Goal: Information Seeking & Learning: Learn about a topic

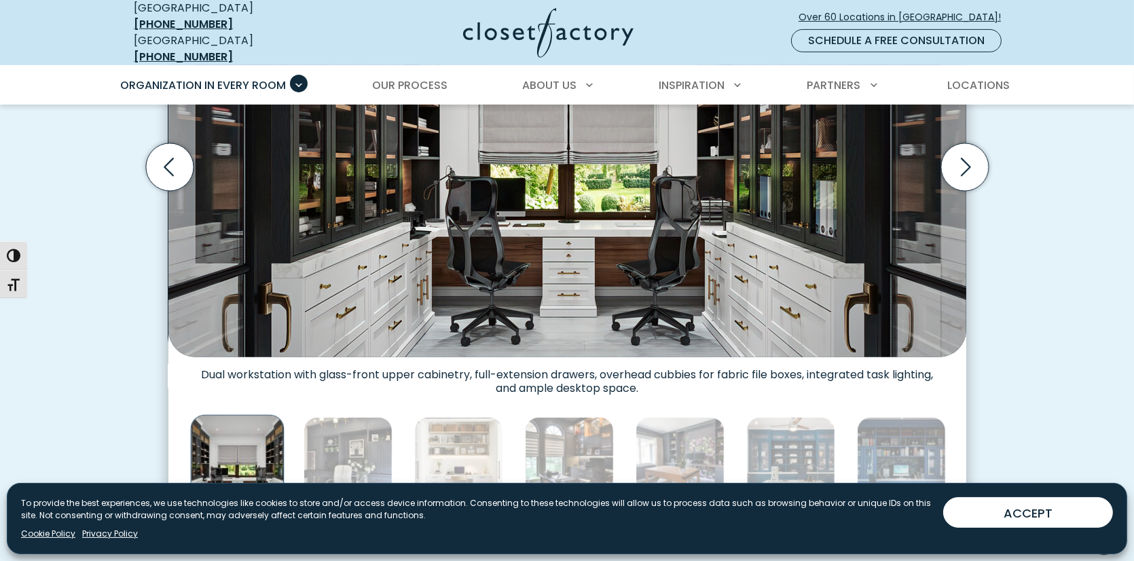
scroll to position [475, 0]
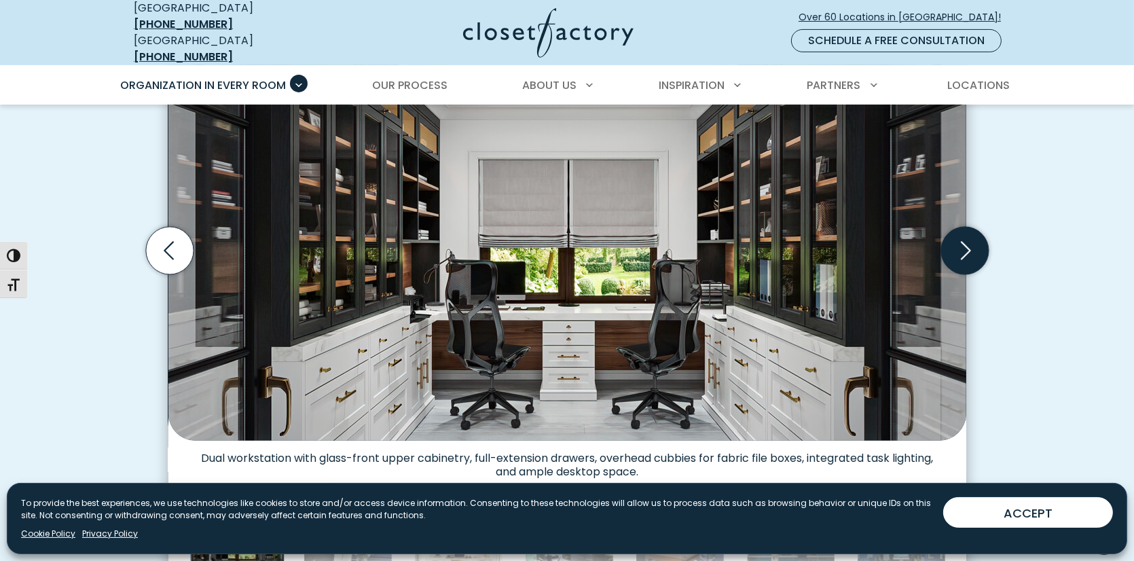
click at [973, 241] on icon "Next slide" at bounding box center [965, 251] width 48 height 48
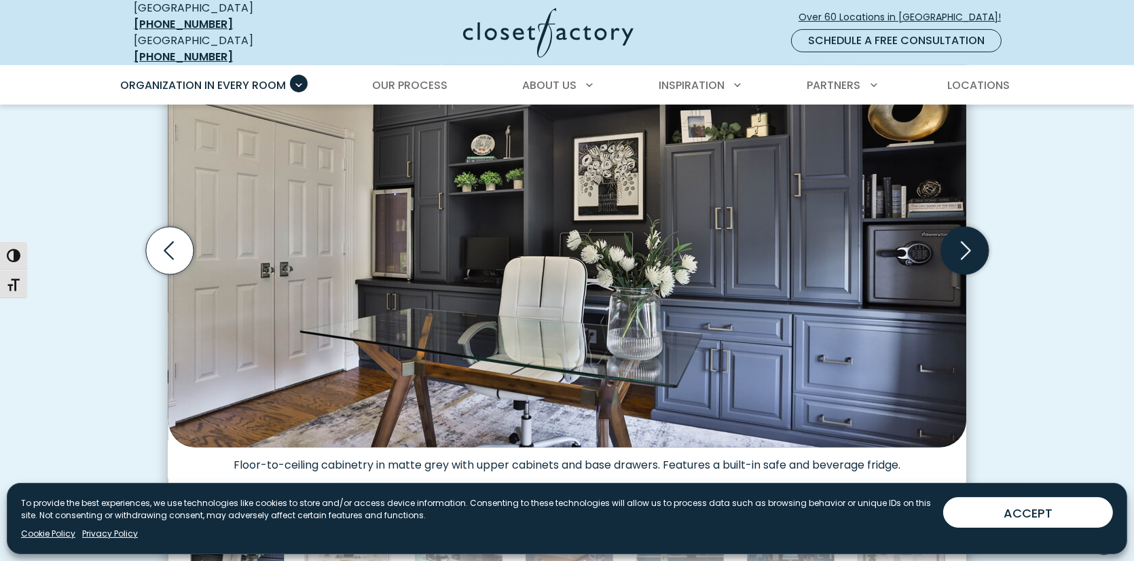
click at [969, 241] on icon "Next slide" at bounding box center [965, 251] width 48 height 48
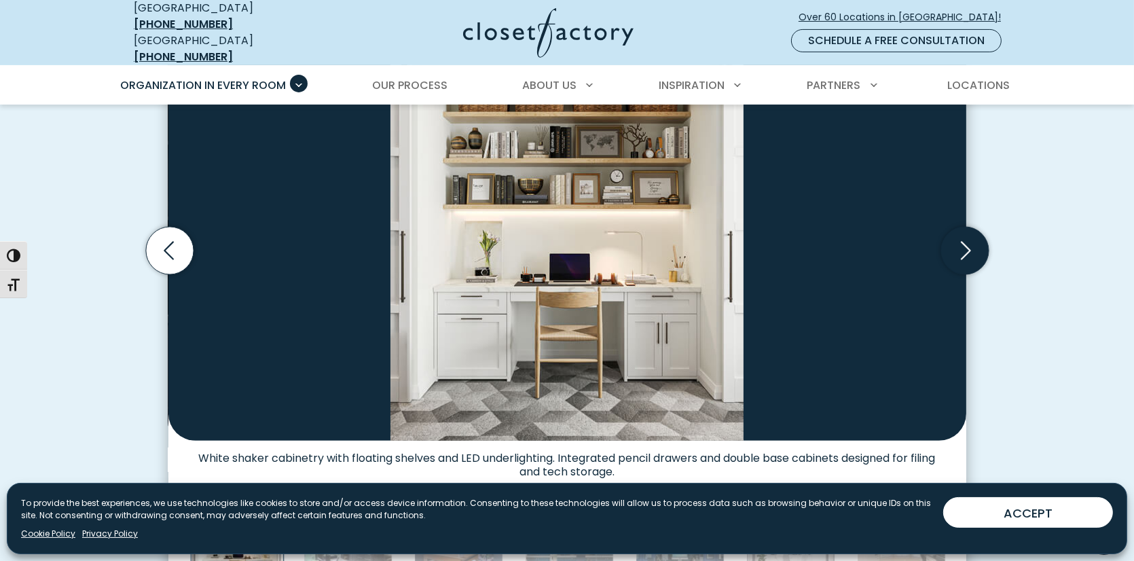
click at [969, 241] on icon "Next slide" at bounding box center [965, 251] width 48 height 48
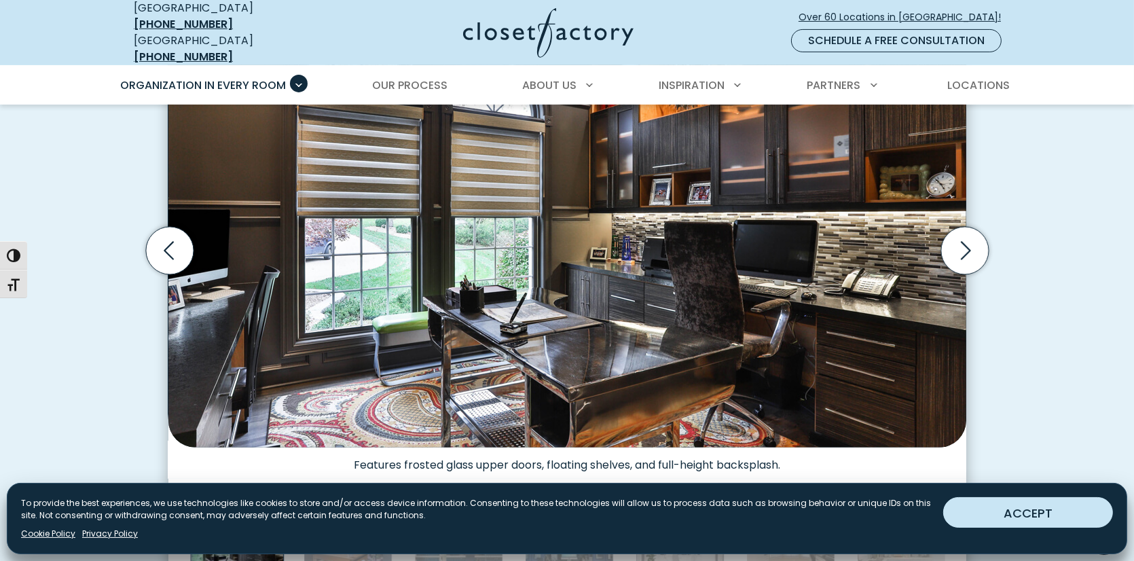
click at [1039, 508] on button "ACCEPT" at bounding box center [1028, 512] width 170 height 31
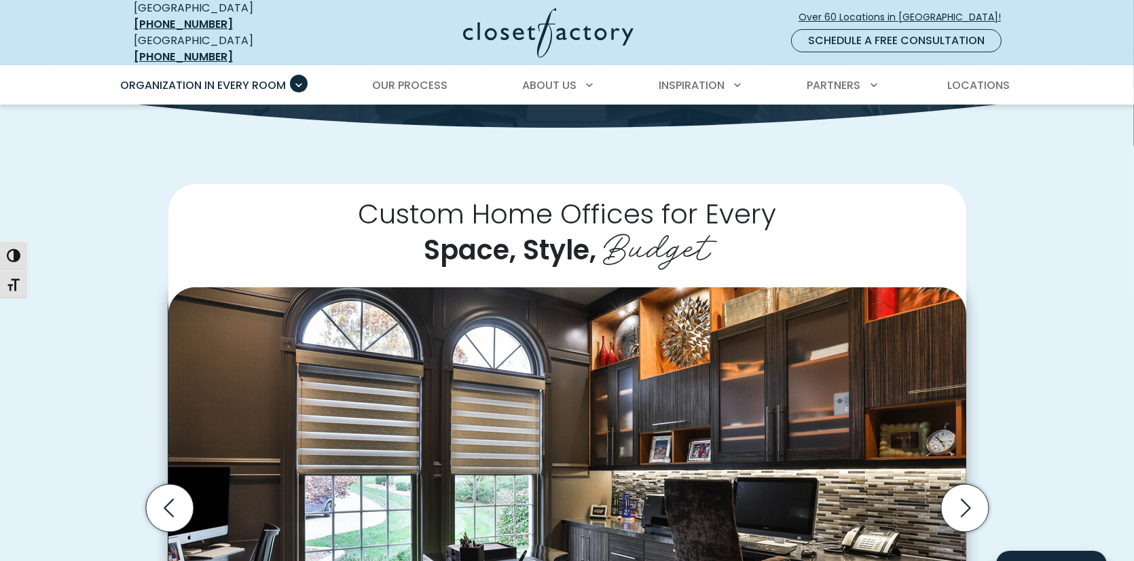
scroll to position [204, 0]
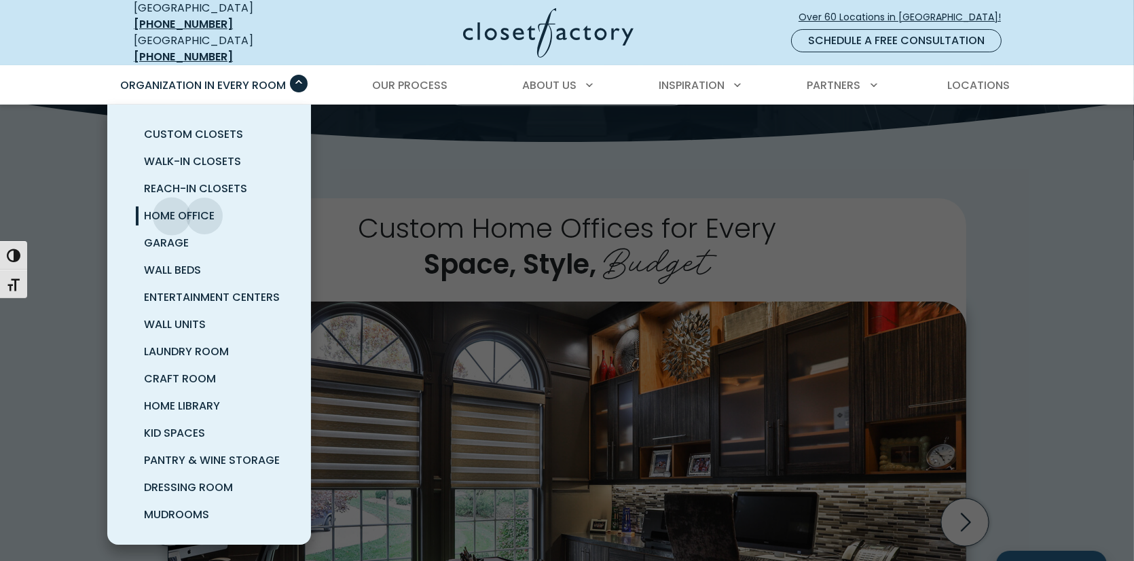
click at [172, 208] on span "Home Office" at bounding box center [179, 216] width 71 height 16
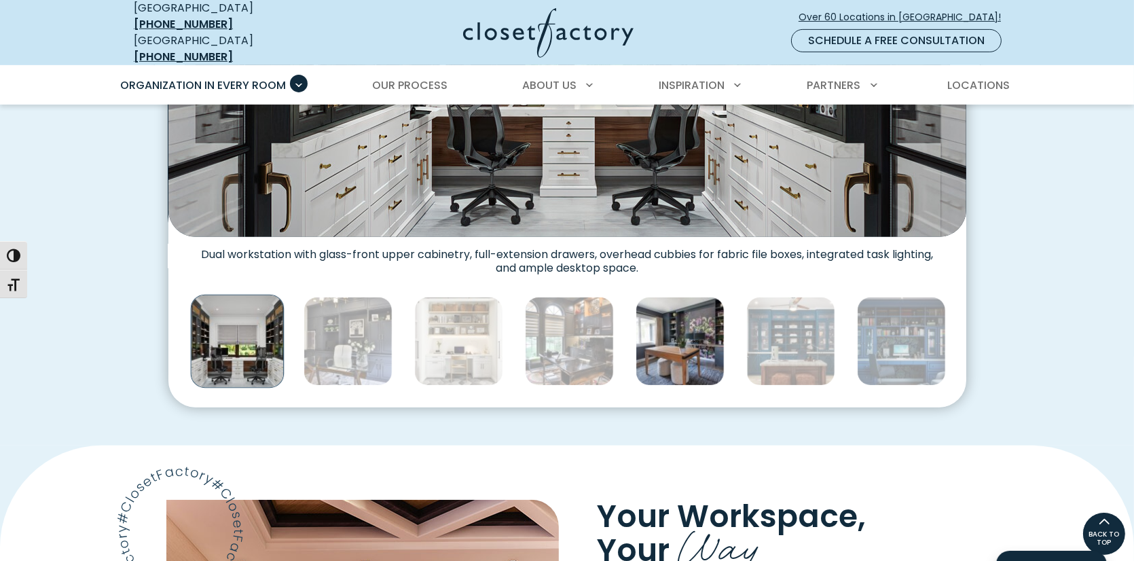
scroll to position [475, 0]
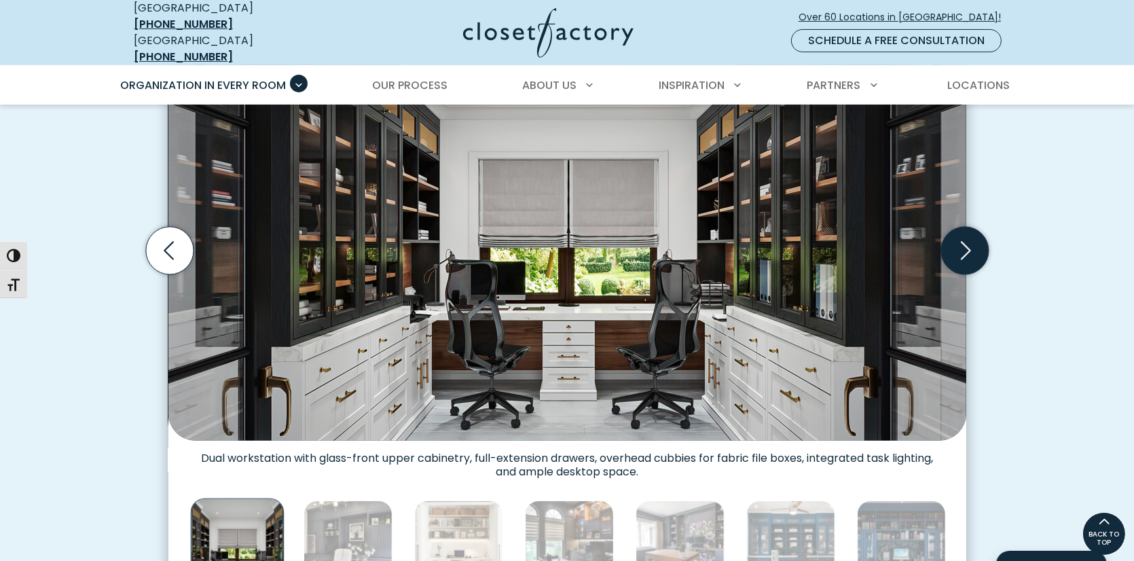
click at [965, 246] on icon "Next slide" at bounding box center [965, 251] width 48 height 48
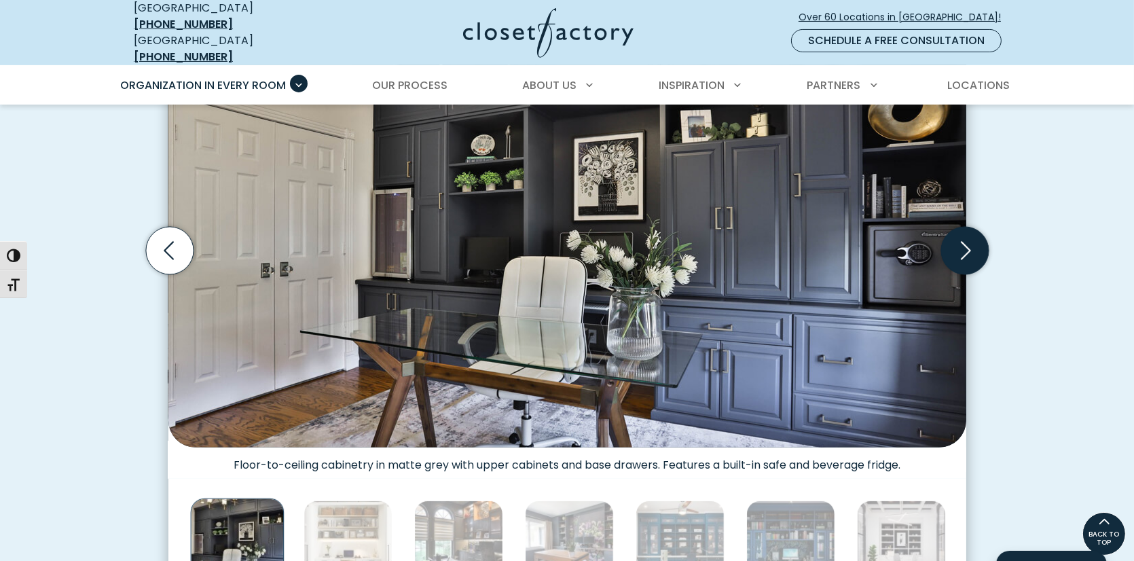
click at [969, 241] on icon "Next slide" at bounding box center [966, 250] width 10 height 18
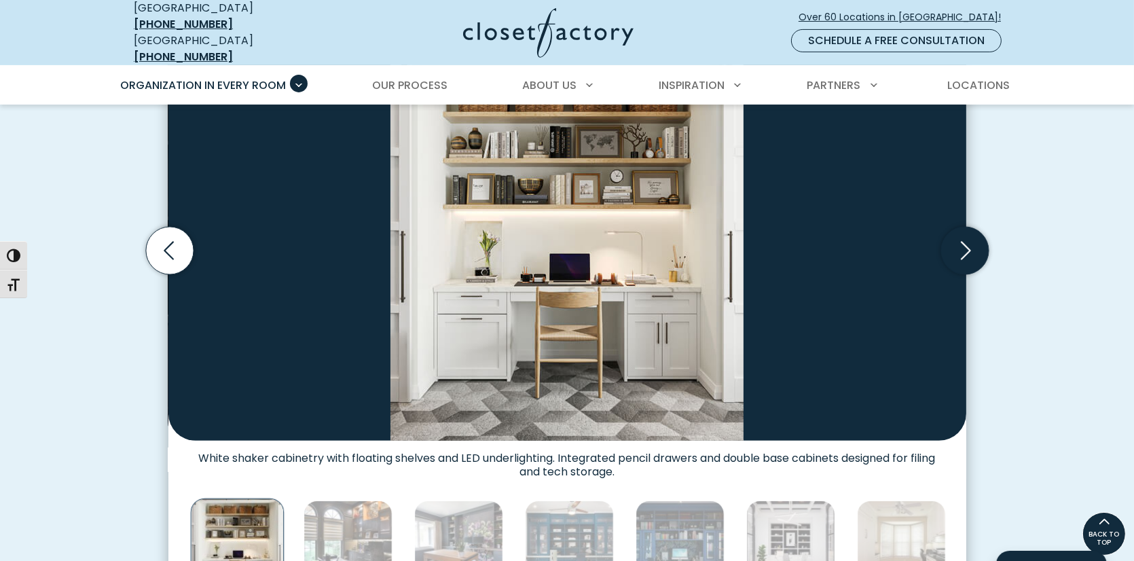
click at [969, 241] on icon "Next slide" at bounding box center [966, 250] width 10 height 18
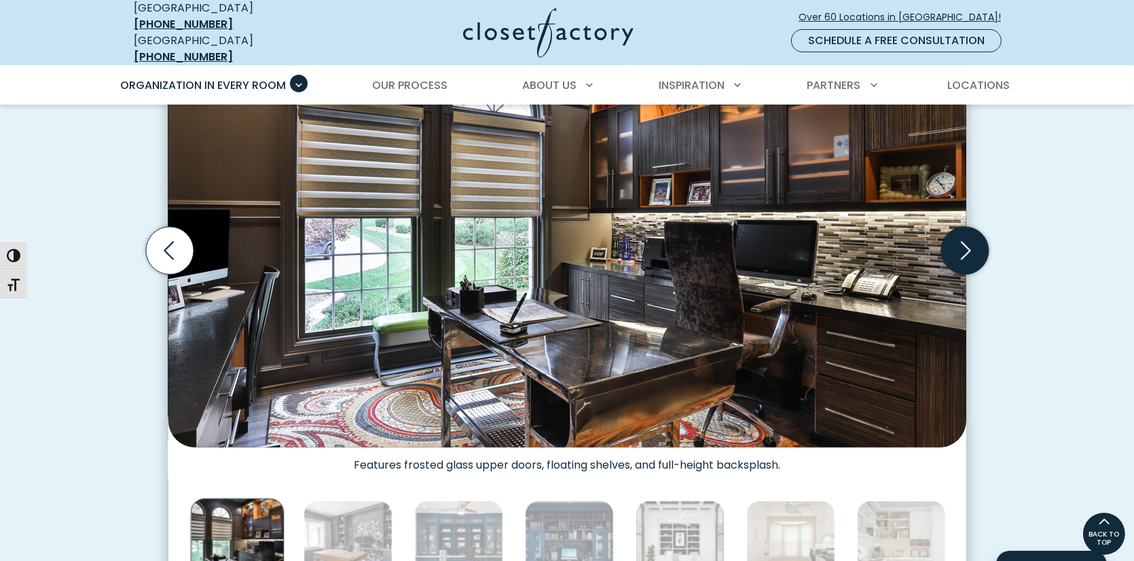
click at [969, 241] on icon "Next slide" at bounding box center [966, 250] width 10 height 18
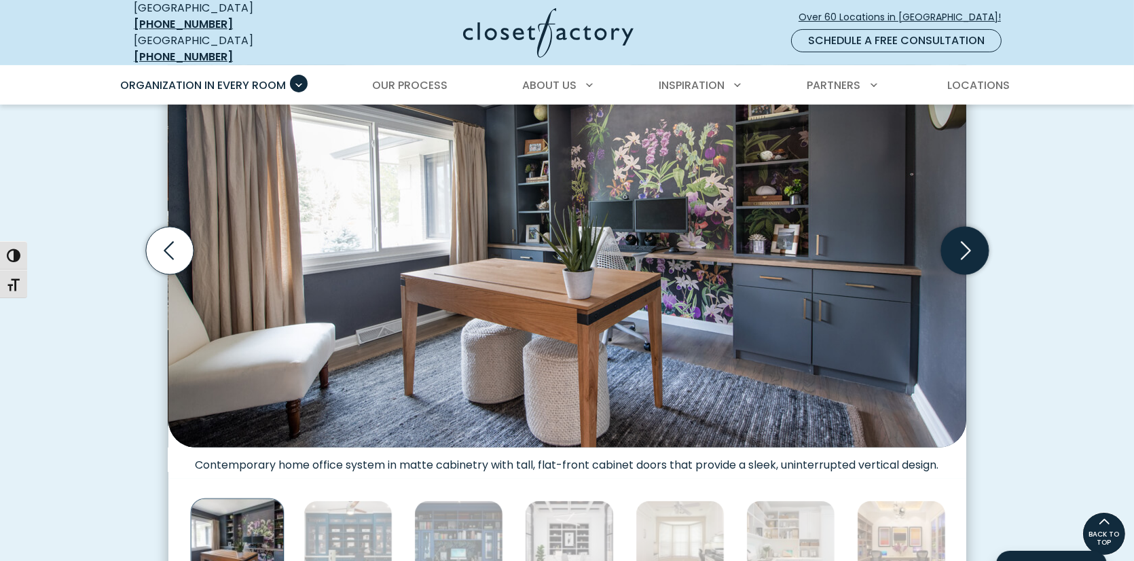
click at [969, 241] on icon "Next slide" at bounding box center [966, 250] width 10 height 18
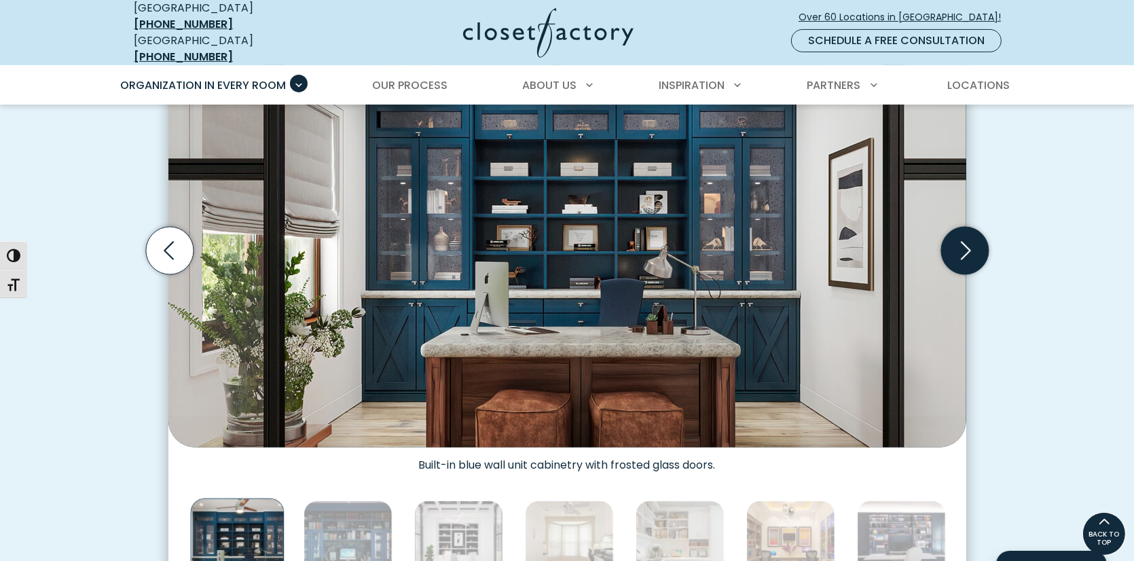
click at [969, 241] on icon "Next slide" at bounding box center [966, 250] width 10 height 18
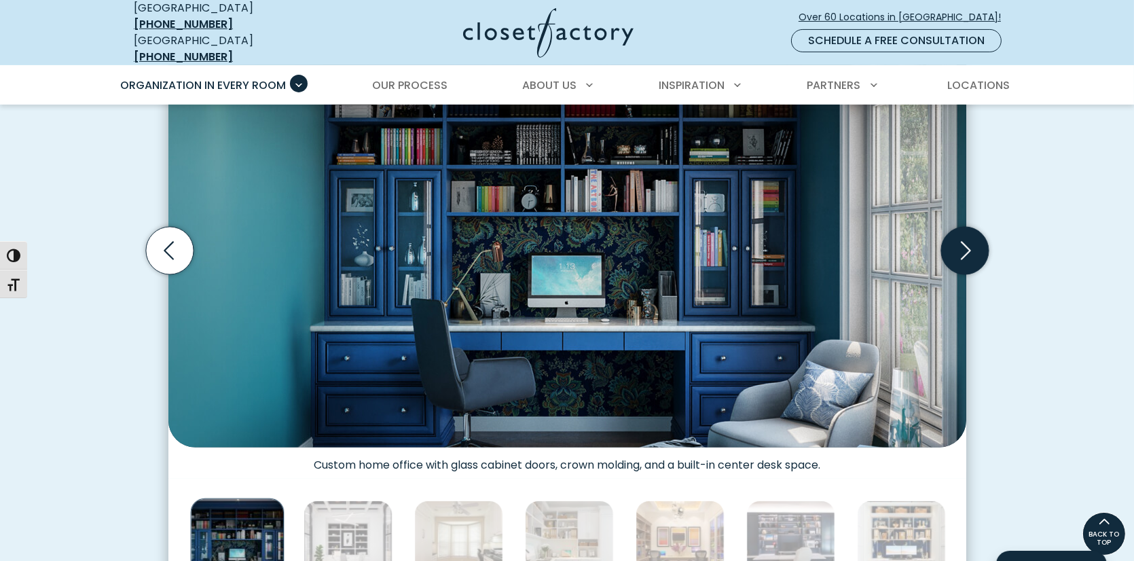
click at [969, 241] on icon "Next slide" at bounding box center [966, 250] width 10 height 18
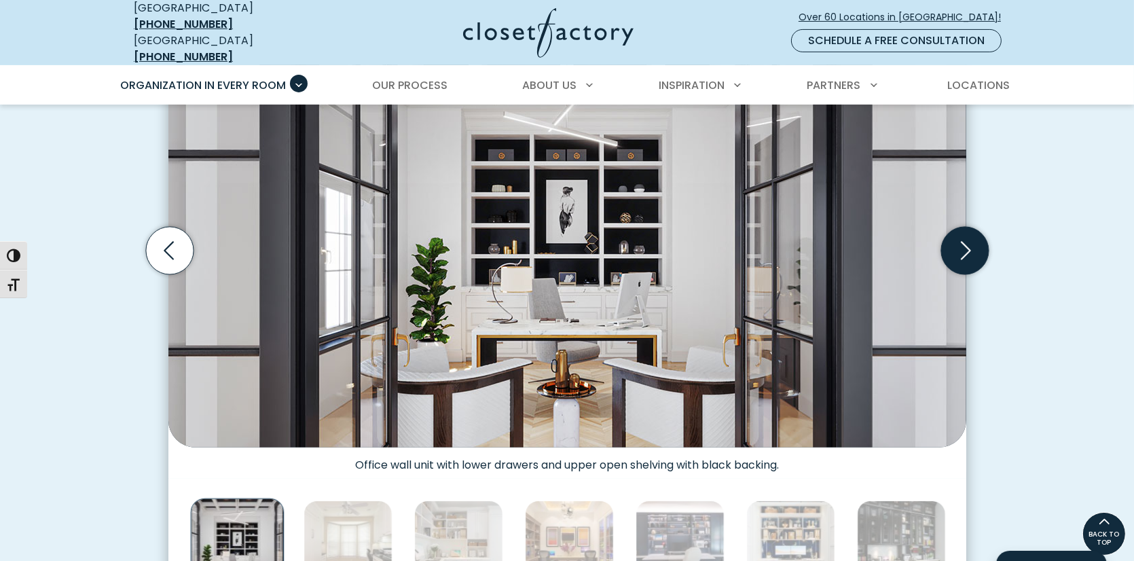
click at [969, 241] on icon "Next slide" at bounding box center [966, 250] width 10 height 18
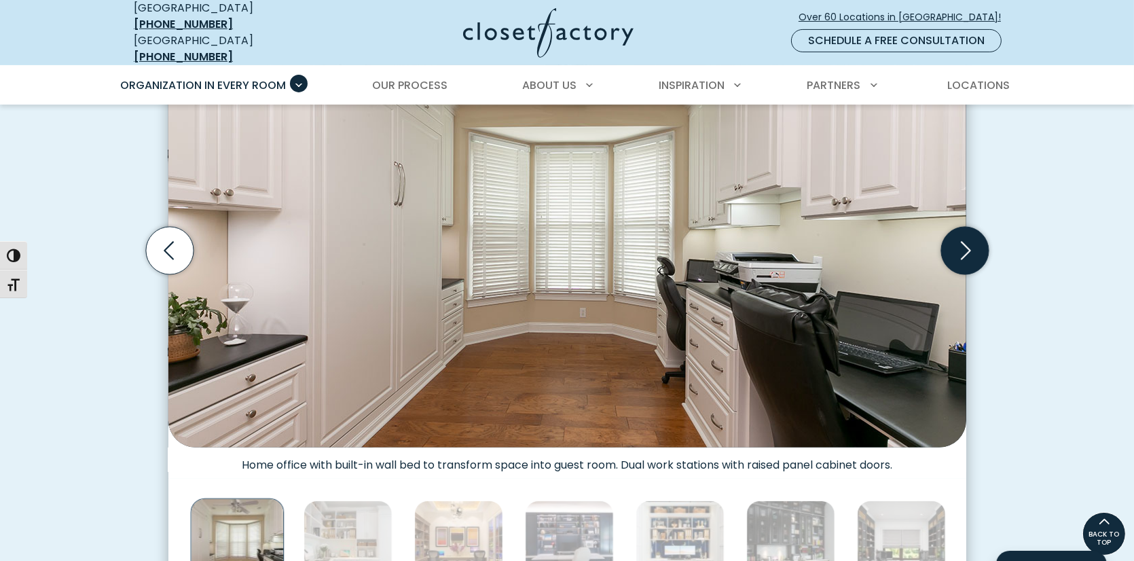
click at [969, 241] on icon "Next slide" at bounding box center [966, 250] width 10 height 18
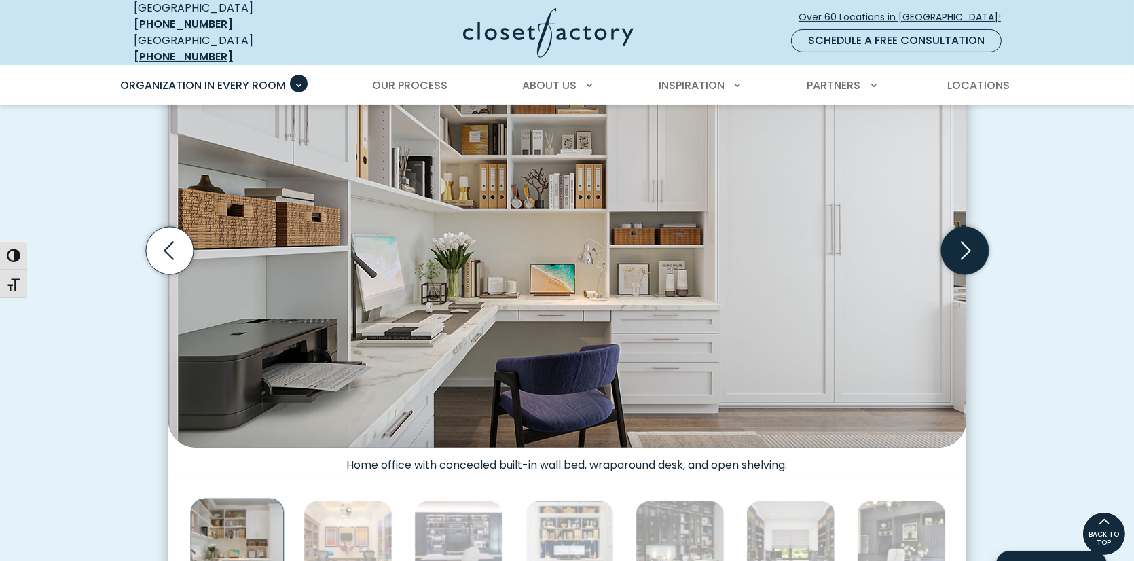
click at [969, 241] on icon "Next slide" at bounding box center [966, 250] width 10 height 18
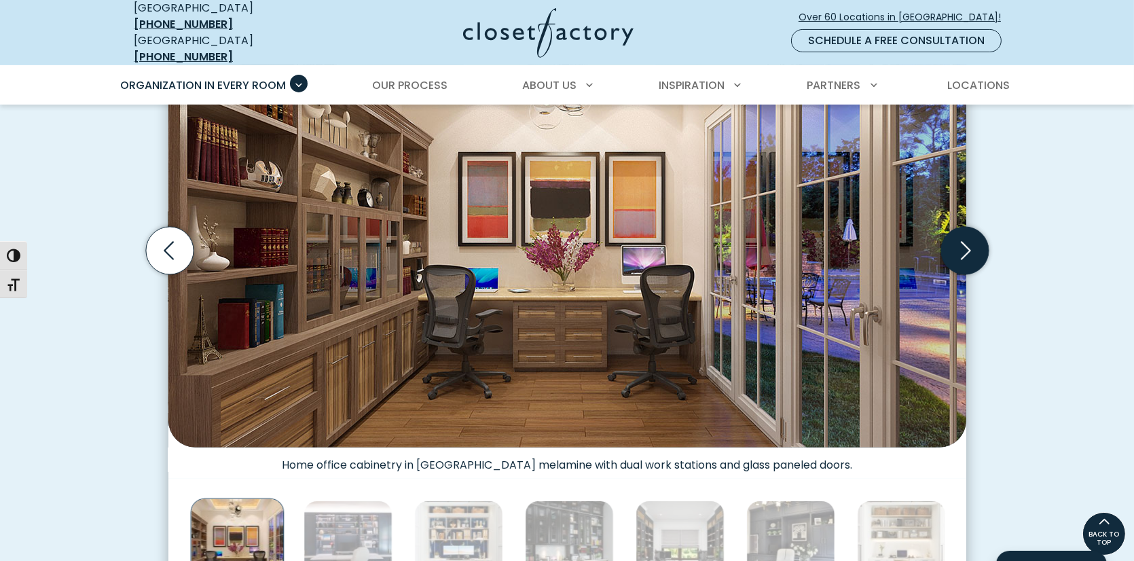
click at [969, 241] on icon "Next slide" at bounding box center [966, 250] width 10 height 18
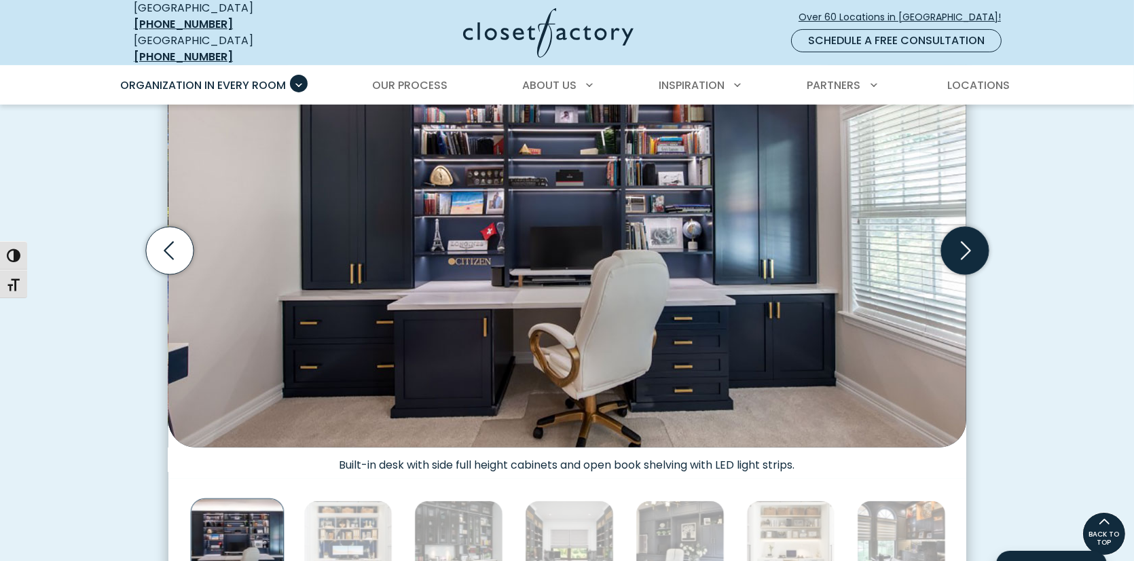
click at [969, 241] on icon "Next slide" at bounding box center [966, 250] width 10 height 18
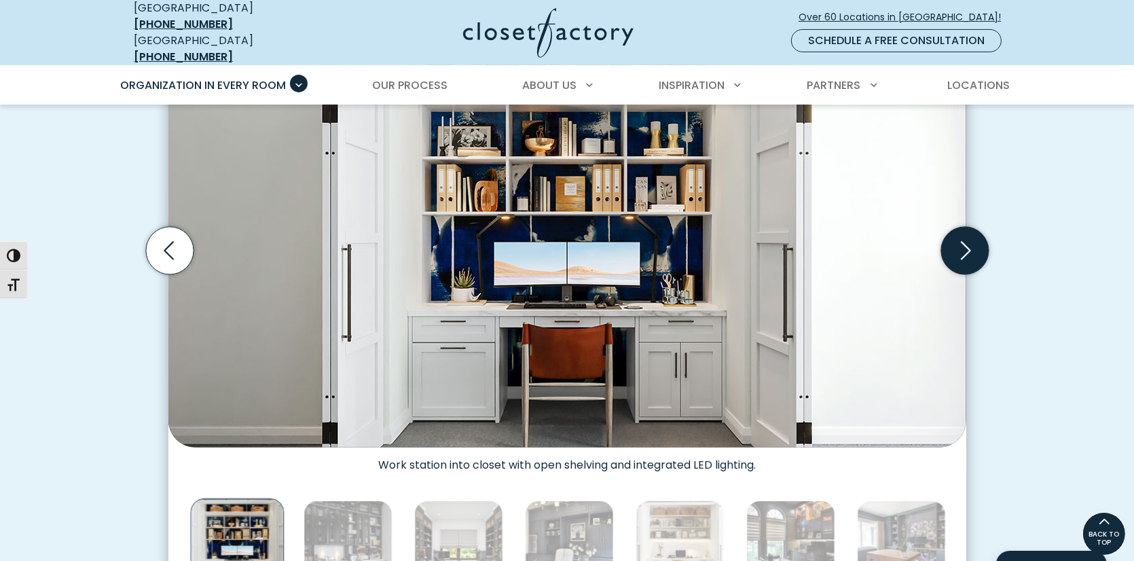
click at [969, 241] on icon "Next slide" at bounding box center [966, 250] width 10 height 18
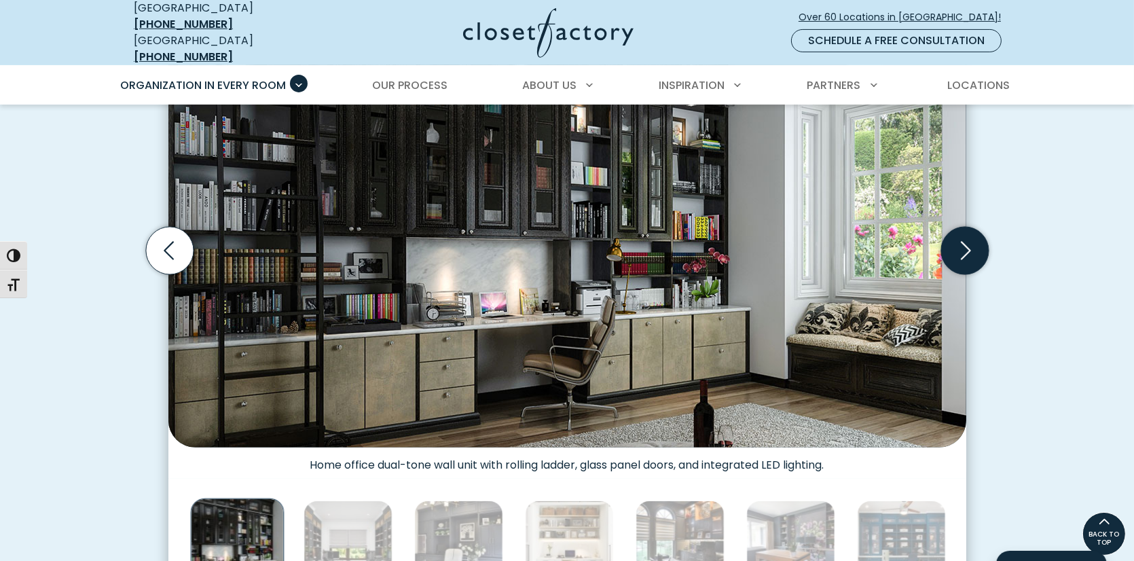
click at [969, 241] on icon "Next slide" at bounding box center [966, 250] width 10 height 18
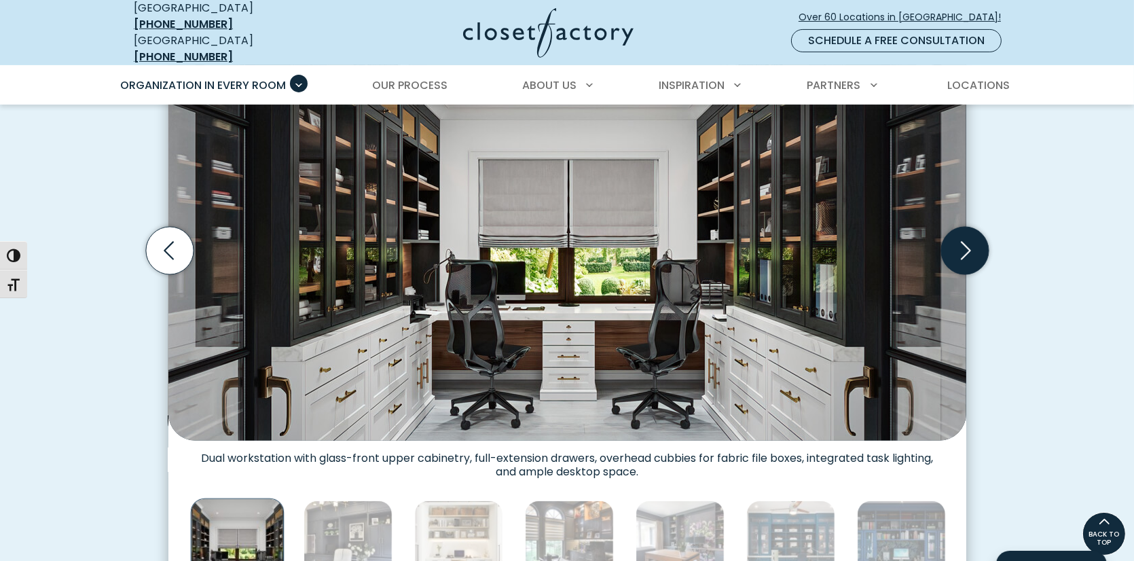
click at [969, 241] on icon "Next slide" at bounding box center [966, 250] width 10 height 18
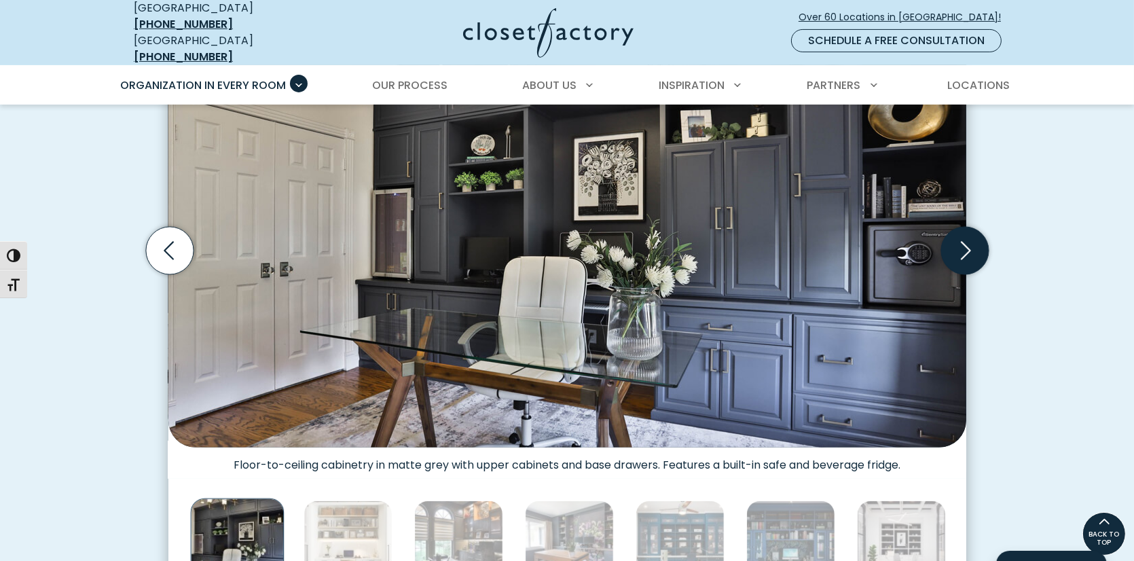
click at [969, 241] on icon "Next slide" at bounding box center [966, 250] width 10 height 18
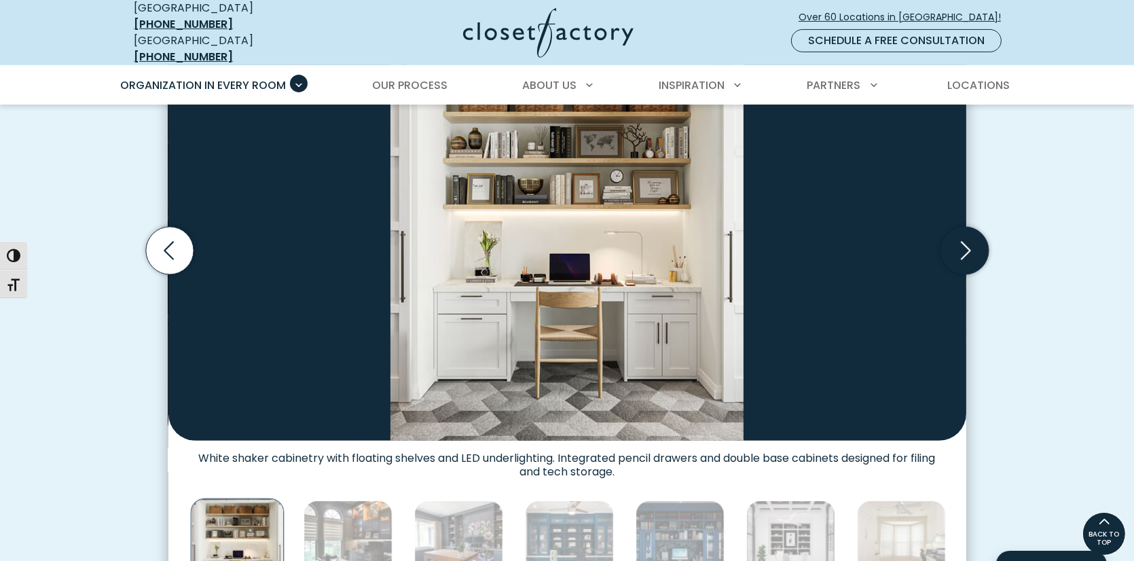
click at [969, 241] on icon "Next slide" at bounding box center [966, 250] width 10 height 18
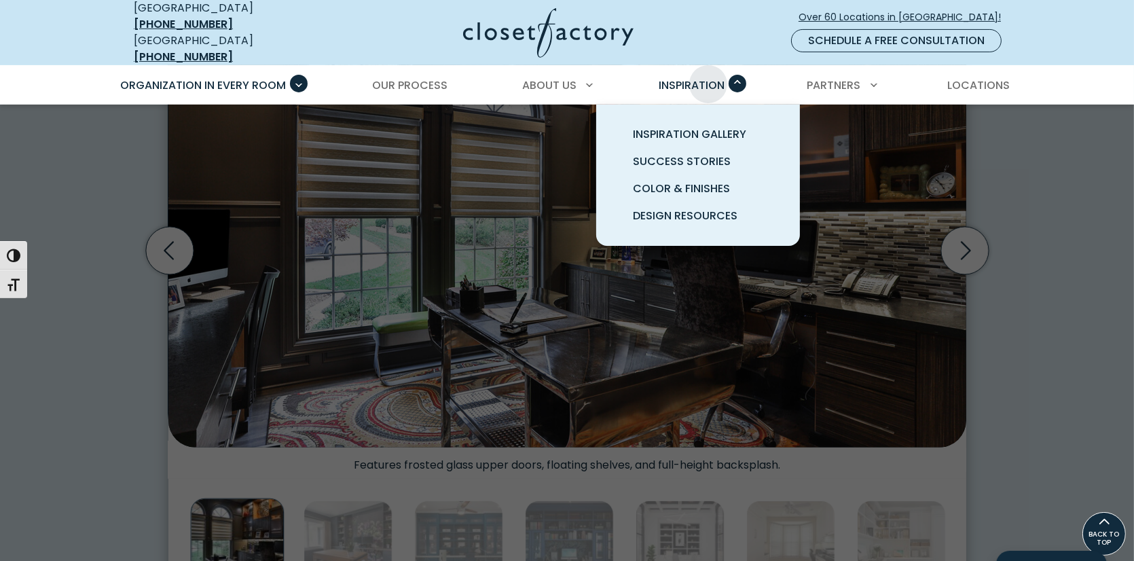
click at [708, 77] on span "Inspiration" at bounding box center [692, 85] width 66 height 16
click at [697, 126] on span "Inspiration Gallery" at bounding box center [689, 134] width 113 height 16
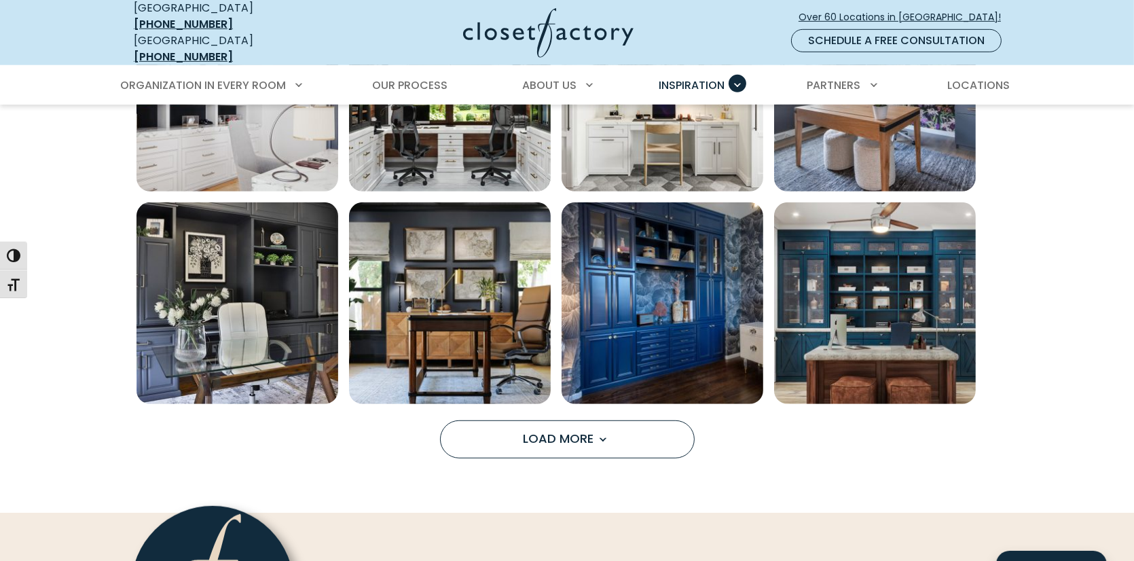
scroll to position [1155, 0]
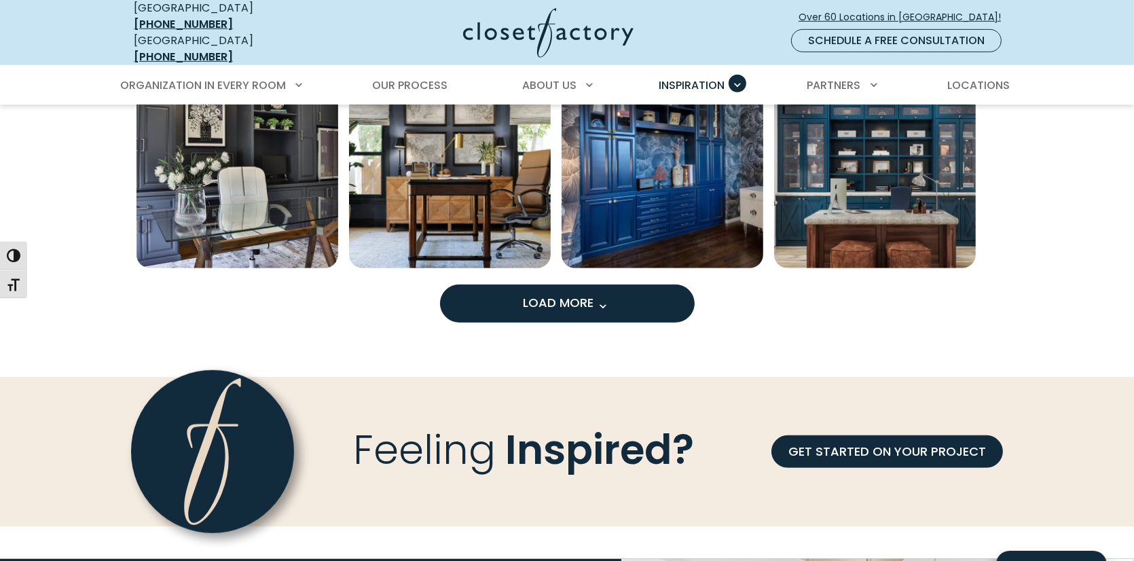
click at [513, 287] on button "Load More" at bounding box center [567, 304] width 255 height 38
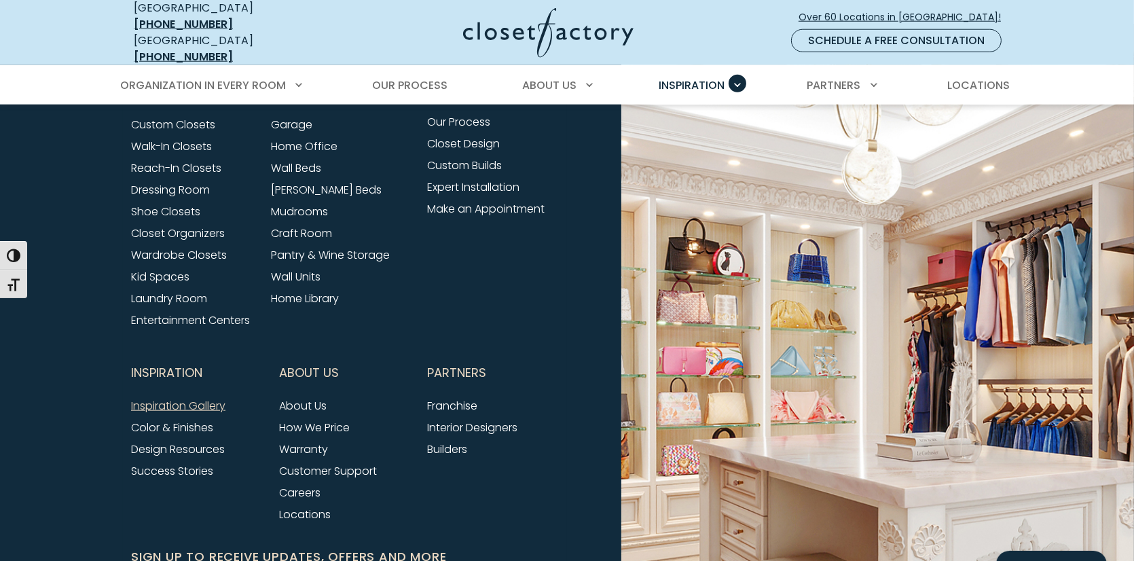
scroll to position [2083, 0]
